Goal: Navigation & Orientation: Find specific page/section

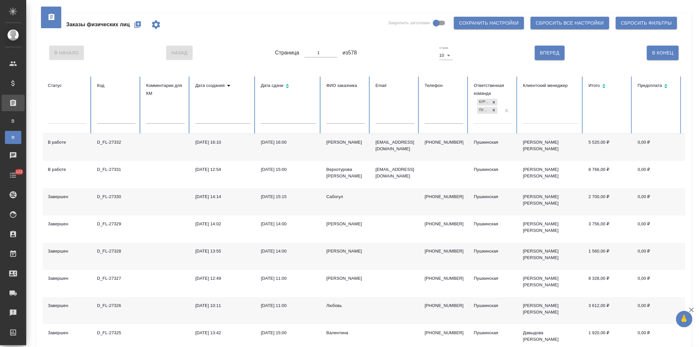
click at [135, 23] on icon "button" at bounding box center [138, 25] width 8 height 8
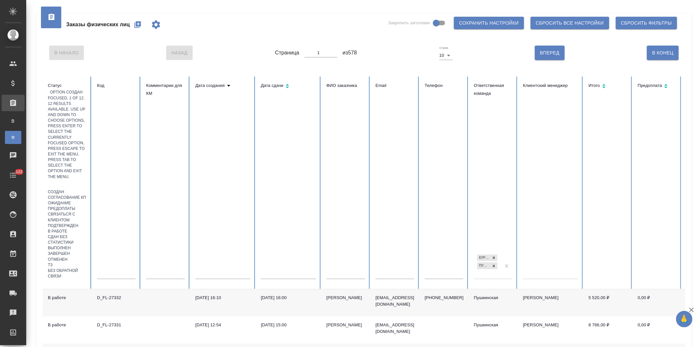
click at [65, 180] on div at bounding box center [67, 185] width 39 height 10
click at [65, 189] on div "Создан" at bounding box center [67, 192] width 39 height 6
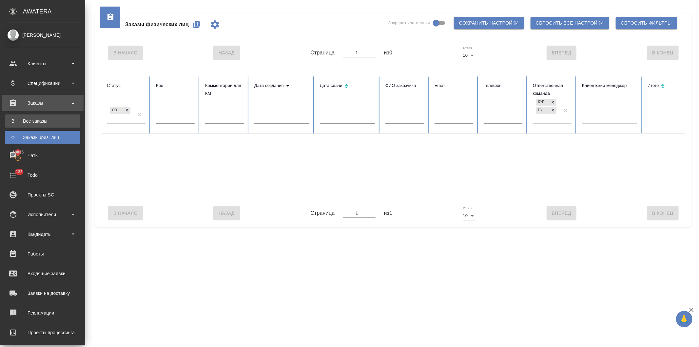
click at [27, 119] on div "Все заказы" at bounding box center [42, 121] width 69 height 7
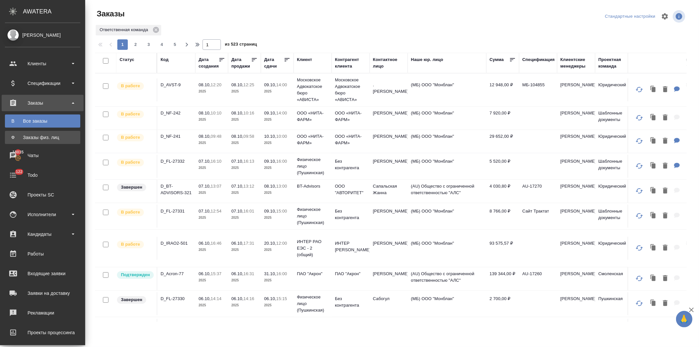
click at [25, 135] on div "Заказы физ. лиц" at bounding box center [42, 137] width 69 height 7
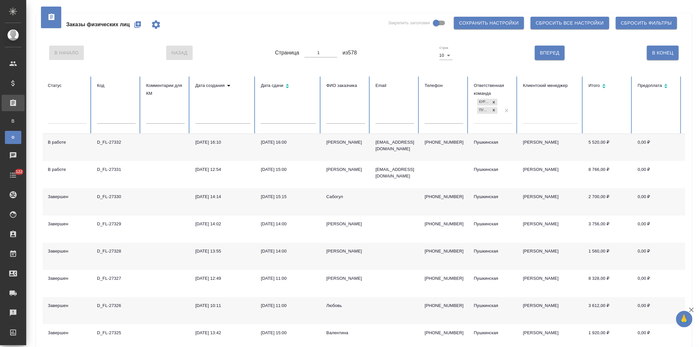
click at [135, 22] on icon "button" at bounding box center [138, 25] width 8 height 8
click at [135, 23] on icon "button" at bounding box center [137, 24] width 7 height 7
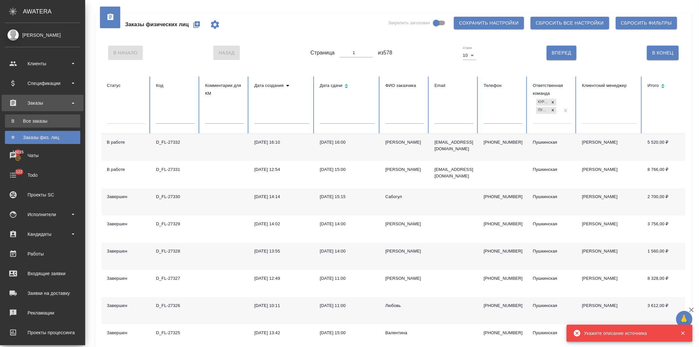
click at [37, 119] on div "Все заказы" at bounding box center [42, 121] width 69 height 7
